Goal: Information Seeking & Learning: Learn about a topic

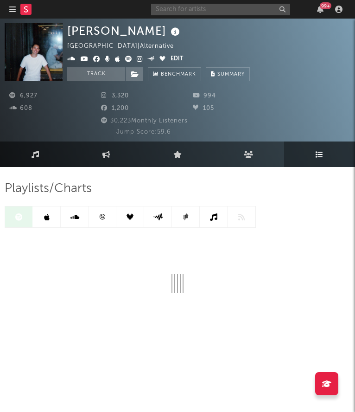
click at [259, 13] on input "text" at bounding box center [220, 10] width 139 height 12
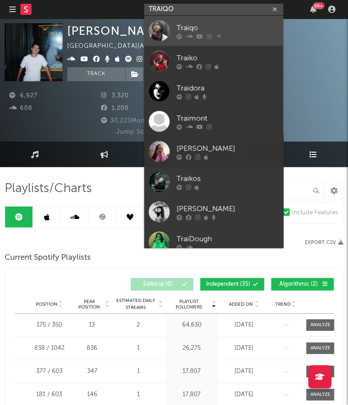
type input "TRAIQO"
click at [232, 30] on div "Traiqo" at bounding box center [228, 27] width 102 height 11
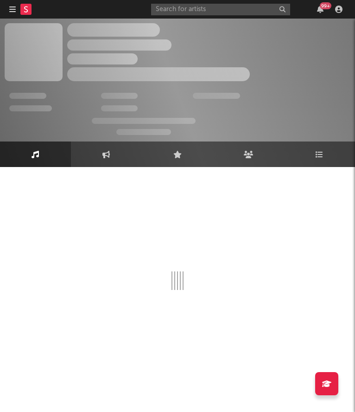
select select "6m"
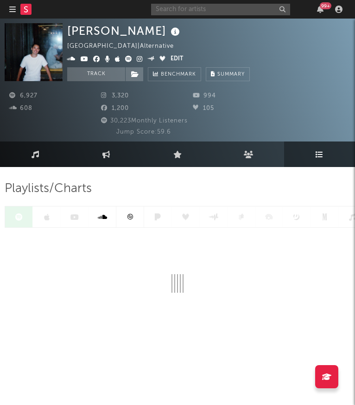
click at [238, 12] on input "text" at bounding box center [220, 10] width 139 height 12
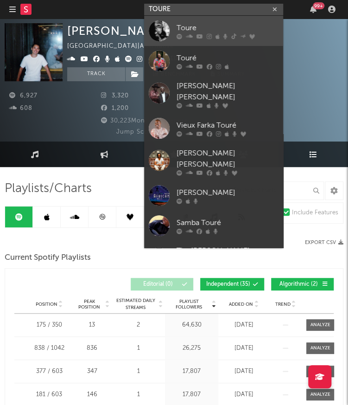
type input "TOURE"
click at [226, 28] on div "Toure" at bounding box center [228, 27] width 102 height 11
